Goal: Find specific page/section: Find specific page/section

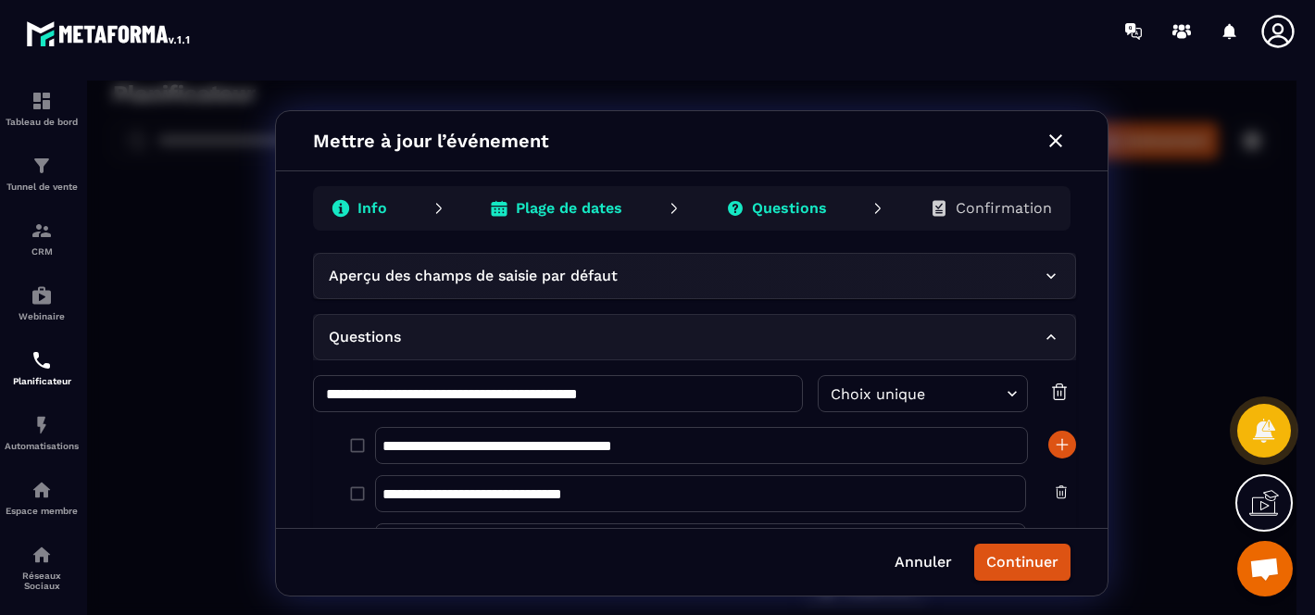
scroll to position [1121, 0]
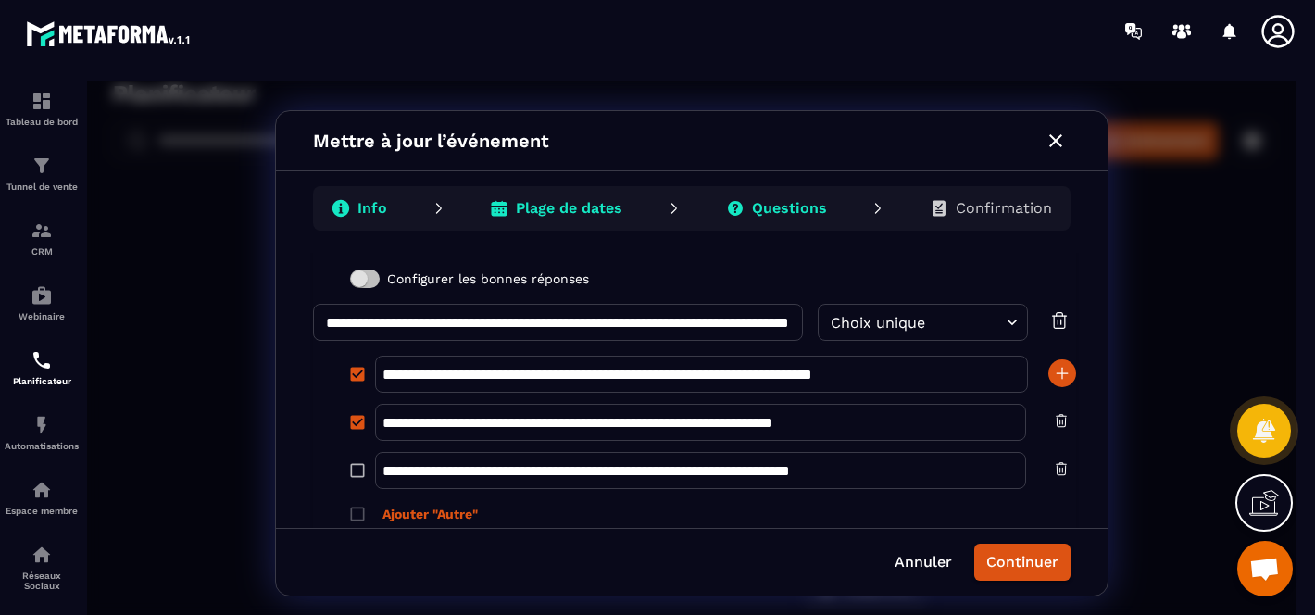
click at [1052, 148] on icon "button" at bounding box center [1056, 141] width 22 height 22
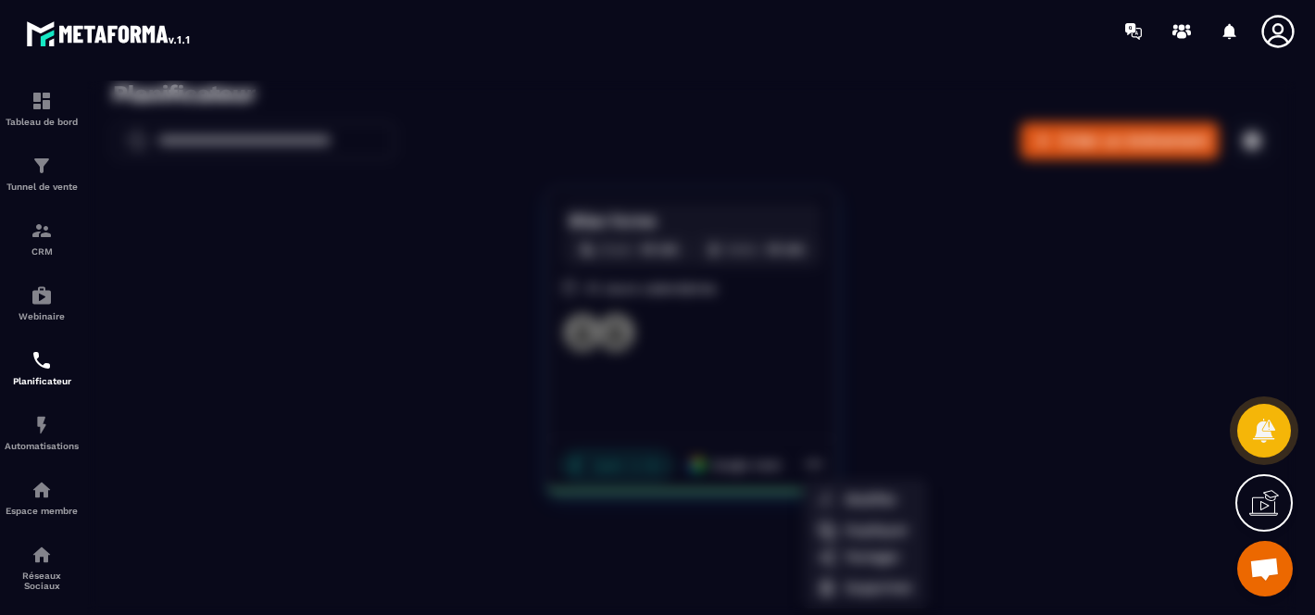
scroll to position [0, 0]
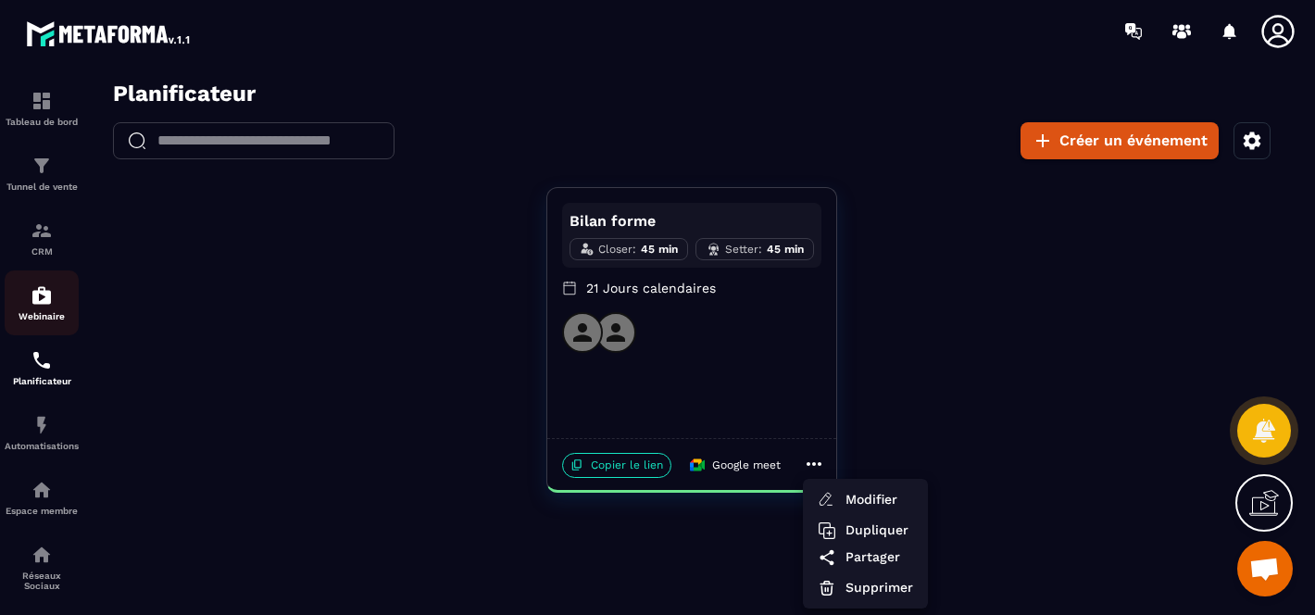
click at [33, 301] on img at bounding box center [42, 295] width 22 height 22
click at [36, 220] on link "CRM" at bounding box center [42, 238] width 74 height 65
